Goal: Transaction & Acquisition: Book appointment/travel/reservation

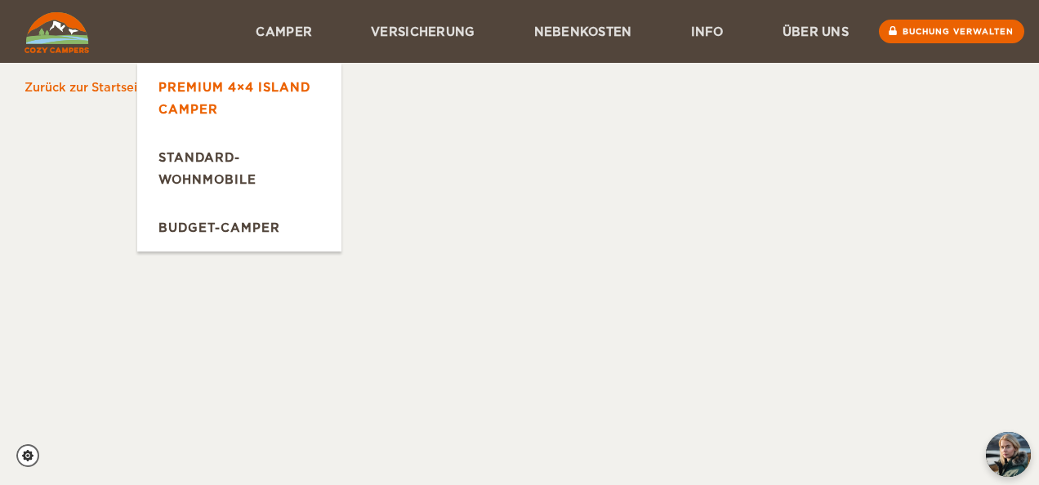
click at [240, 85] on link "Premium 4×4 Island Camper" at bounding box center [239, 98] width 204 height 70
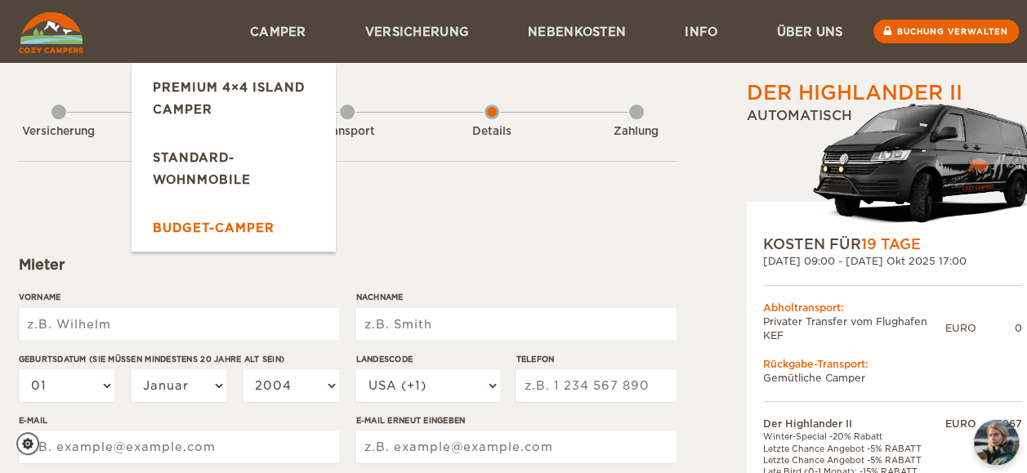
click at [222, 226] on link "Budget-Camper" at bounding box center [233, 227] width 204 height 48
